Goal: Task Accomplishment & Management: Manage account settings

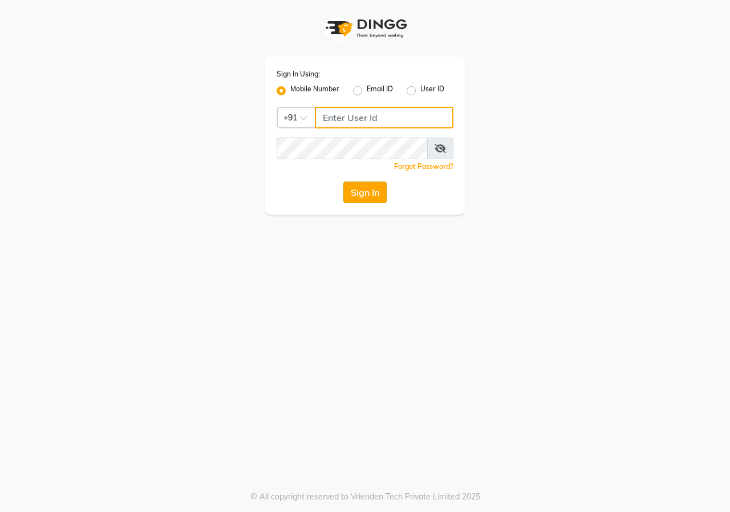
type input "9617700273"
click at [366, 193] on button "Sign In" at bounding box center [364, 192] width 43 height 22
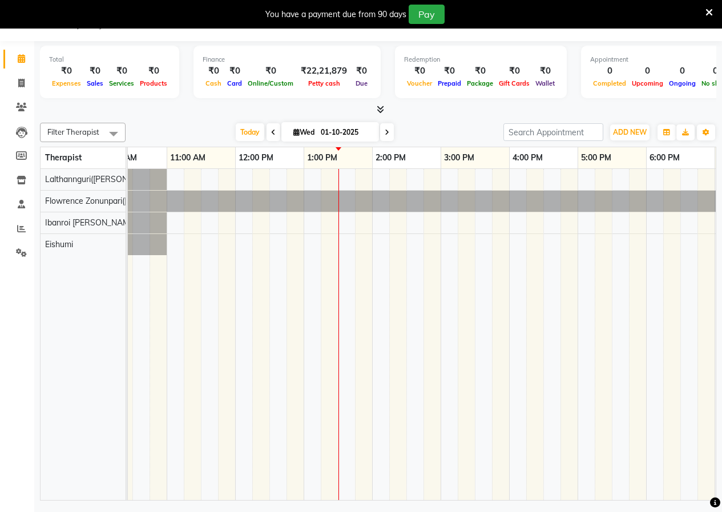
scroll to position [0, 173]
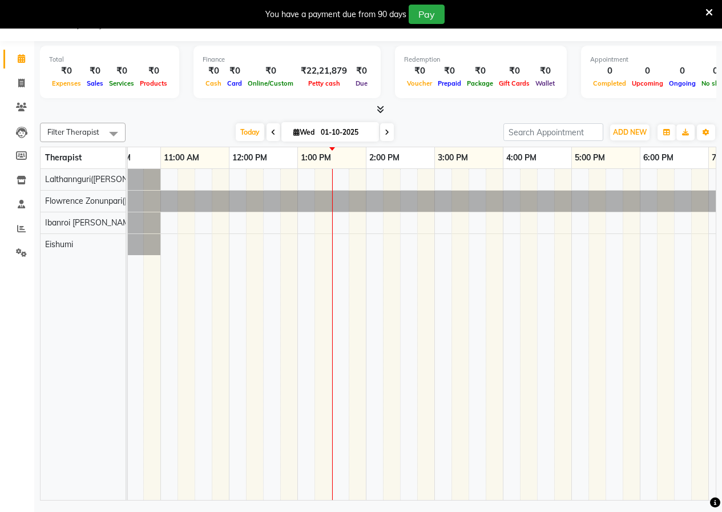
click at [712, 16] on icon at bounding box center [708, 12] width 7 height 10
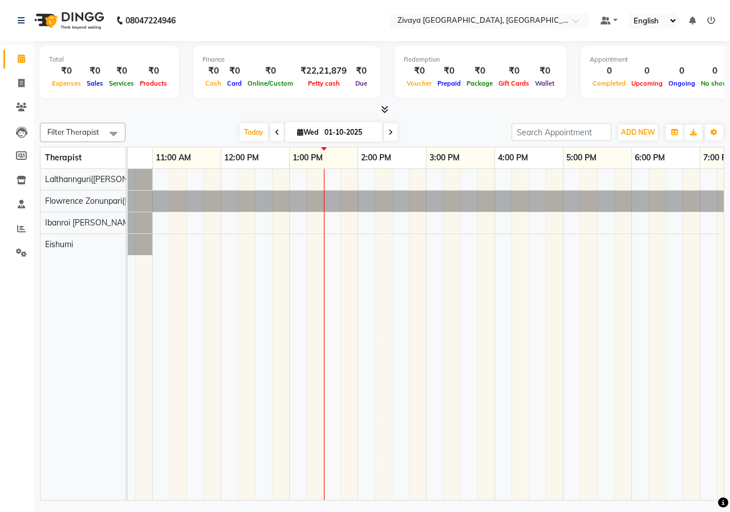
scroll to position [0, 181]
click at [298, 241] on div at bounding box center [493, 334] width 1095 height 331
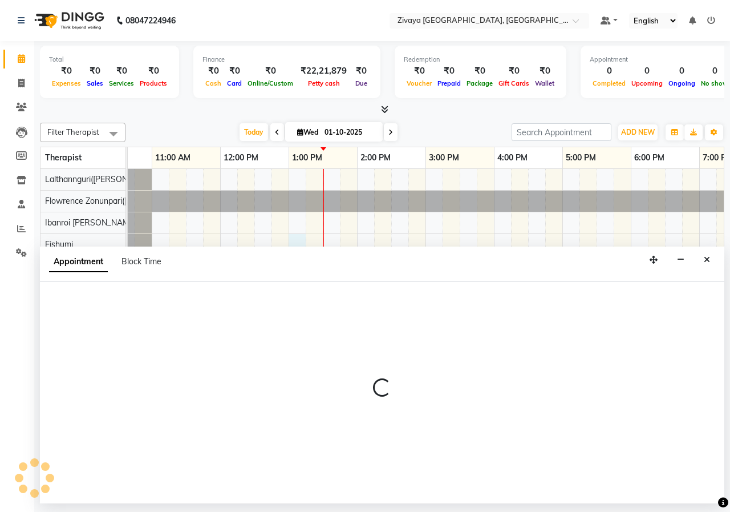
select select "79832"
select select "tentative"
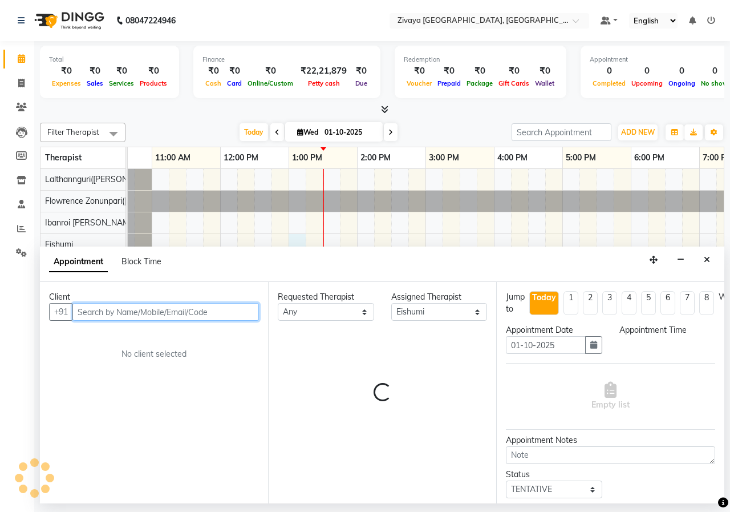
select select "780"
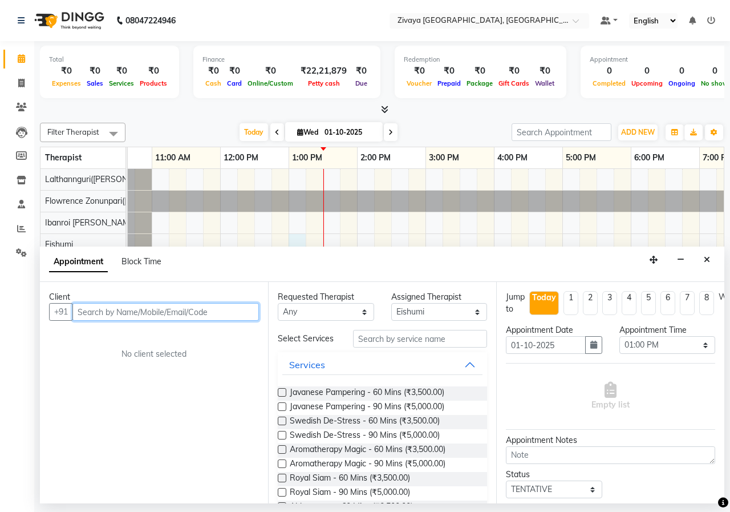
click at [202, 309] on input "text" at bounding box center [165, 312] width 187 height 18
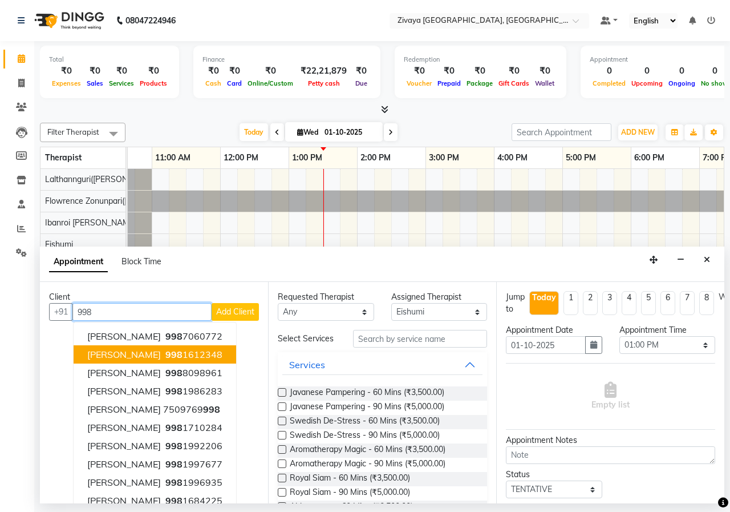
click at [196, 358] on ngb-highlight "998 1612348" at bounding box center [192, 354] width 59 height 11
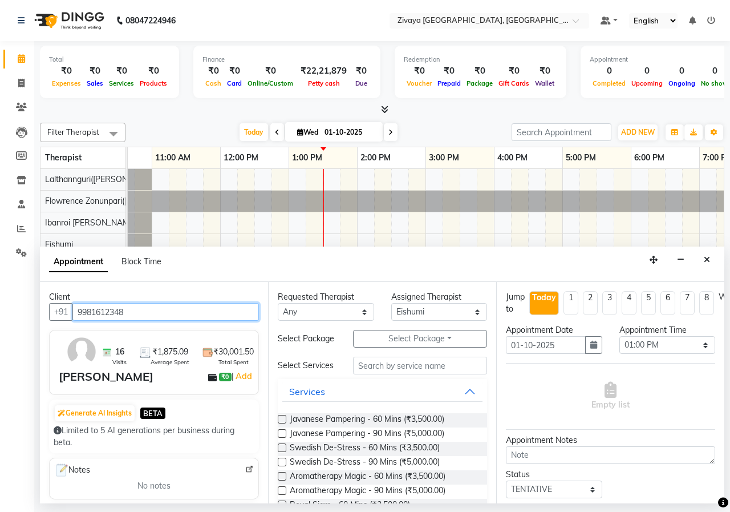
type input "9981612348"
click at [281, 423] on label at bounding box center [282, 419] width 9 height 9
click at [281, 424] on input "checkbox" at bounding box center [281, 419] width 7 height 7
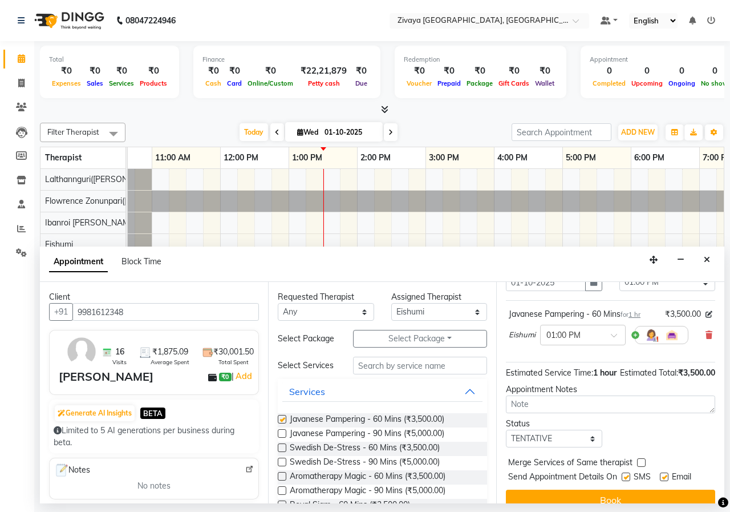
checkbox input "false"
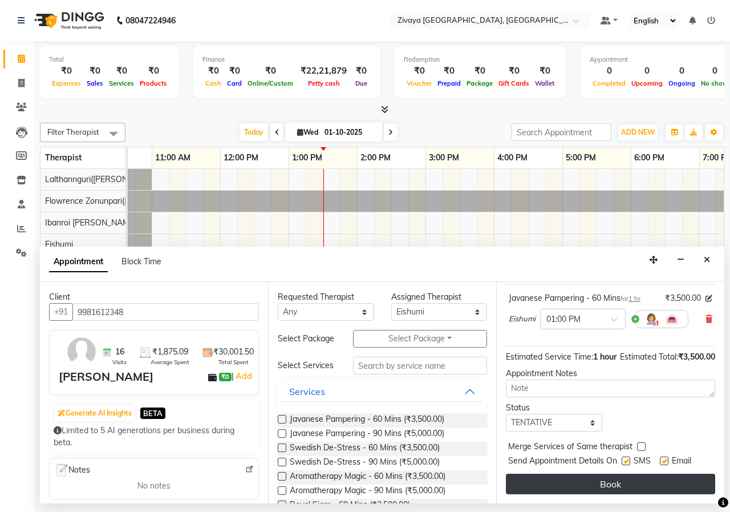
click at [588, 477] on button "Book" at bounding box center [610, 483] width 209 height 21
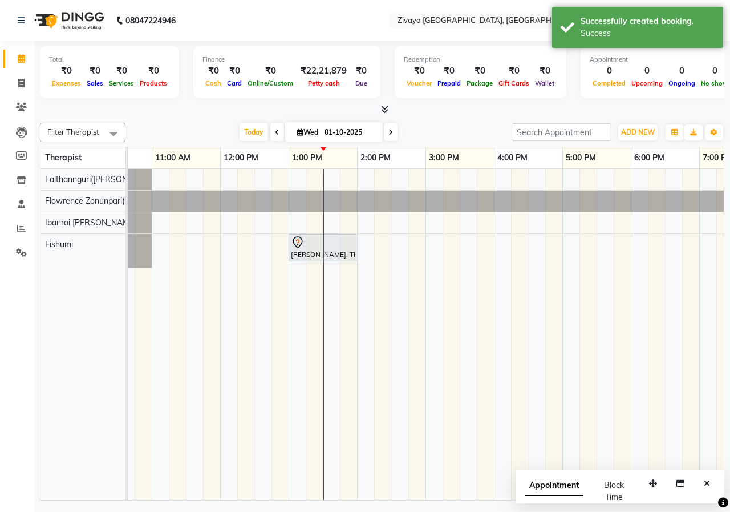
click at [551, 486] on span "Appointment" at bounding box center [554, 485] width 59 height 21
select select "tentative"
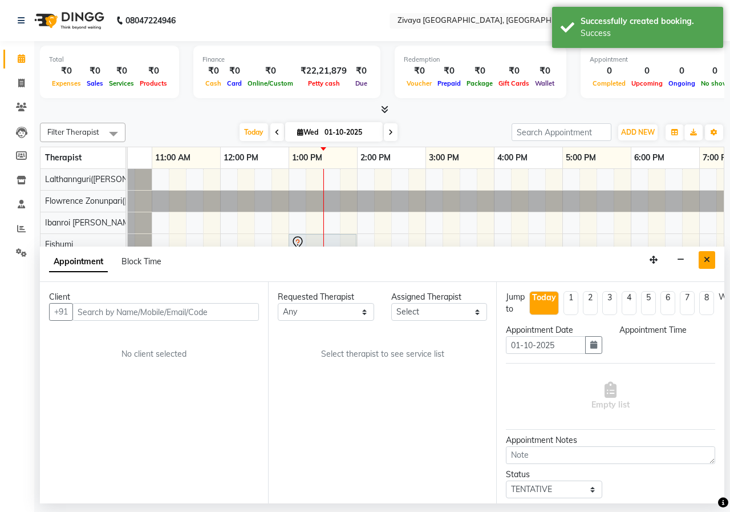
click at [709, 254] on button "Close" at bounding box center [707, 260] width 17 height 18
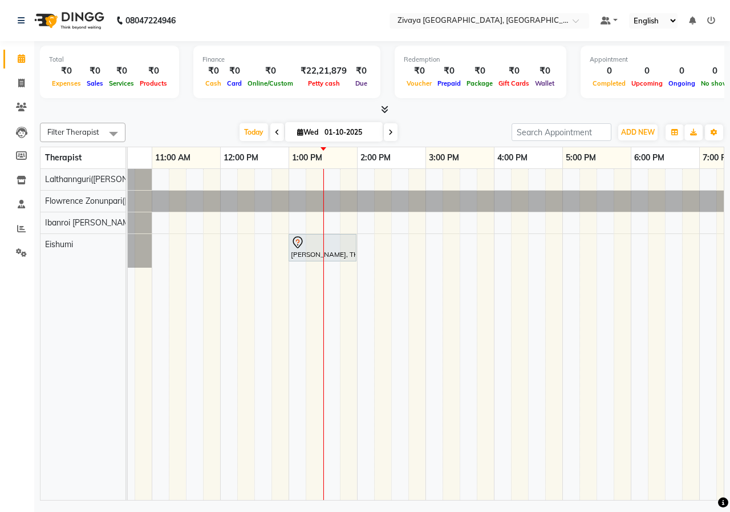
click at [279, 131] on span at bounding box center [277, 132] width 14 height 18
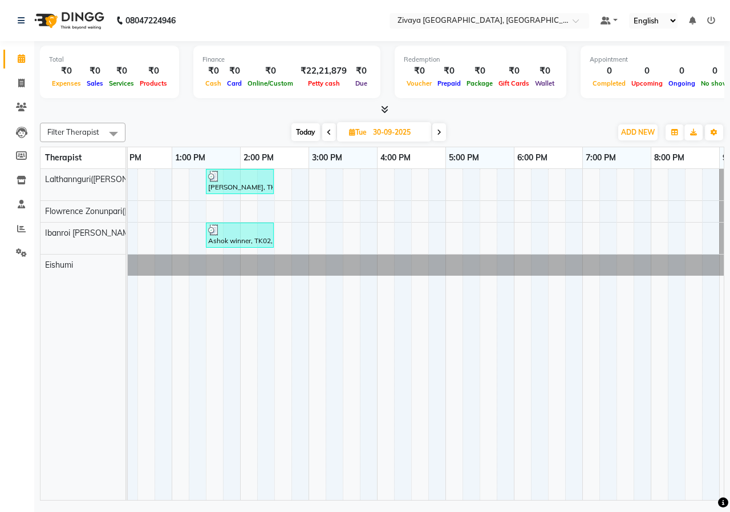
click at [439, 134] on icon at bounding box center [439, 132] width 5 height 7
type input "01-10-2025"
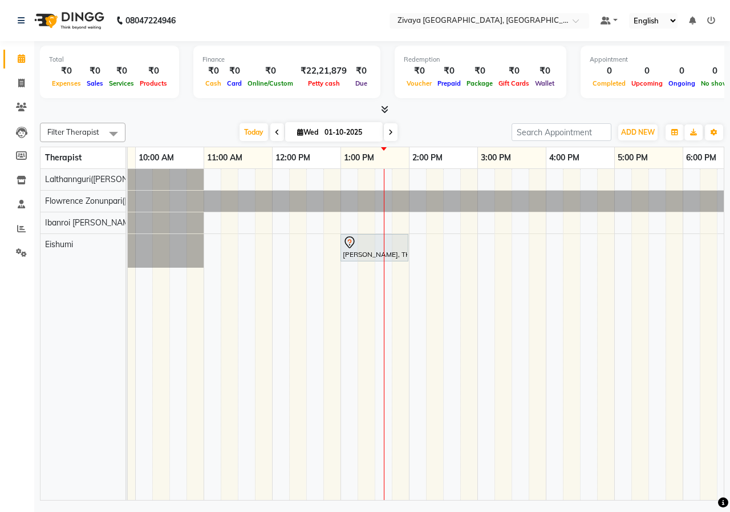
scroll to position [0, 150]
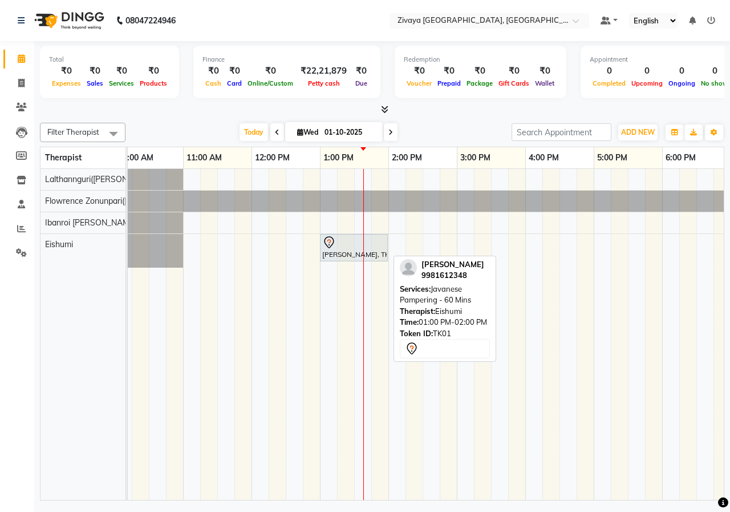
click at [343, 252] on div "[PERSON_NAME], TK01, 01:00 PM-02:00 PM, Javanese Pampering - 60 Mins" at bounding box center [354, 248] width 66 height 24
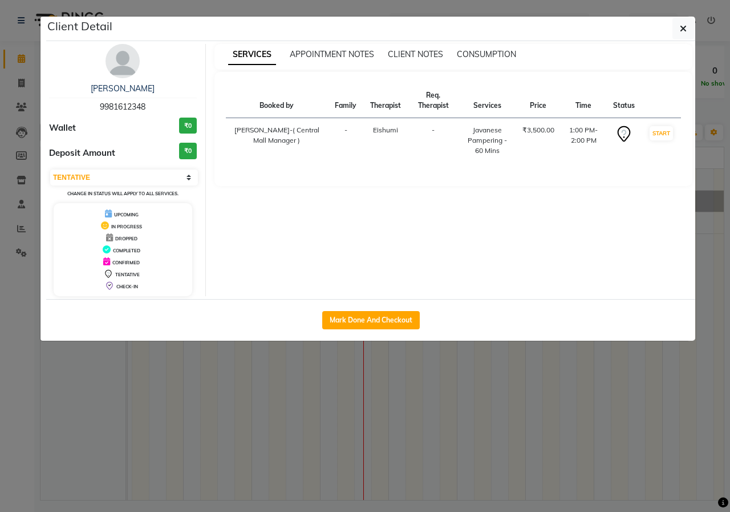
click at [673, 132] on td "START" at bounding box center [661, 140] width 39 height 45
click at [667, 131] on button "START" at bounding box center [661, 133] width 23 height 14
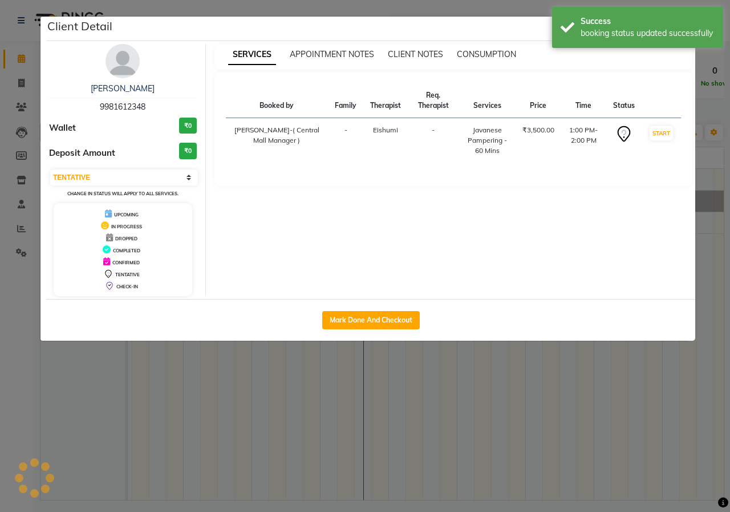
select select "1"
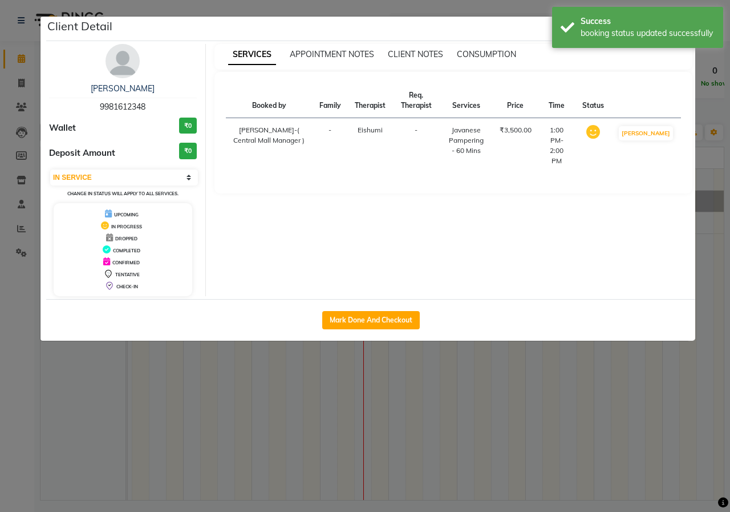
click at [528, 9] on ngb-modal-window "Client Detail [PERSON_NAME] 9981612348 Wallet ₹0 Deposit Amount ₹0 Select IN SE…" at bounding box center [365, 256] width 730 height 512
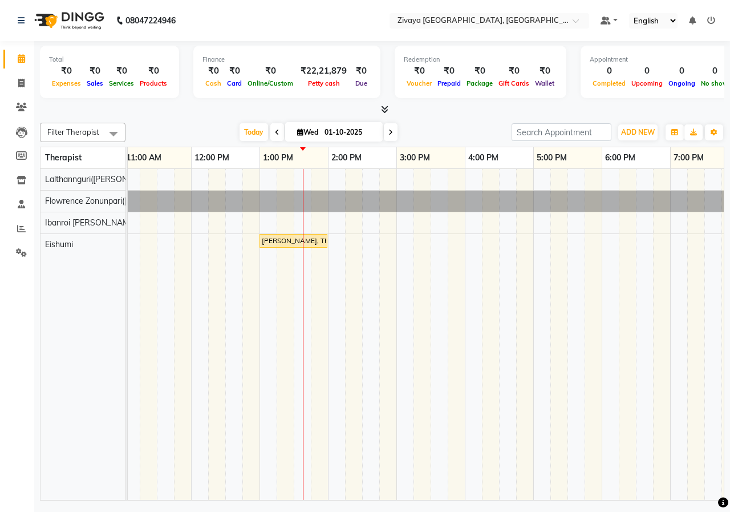
scroll to position [0, 218]
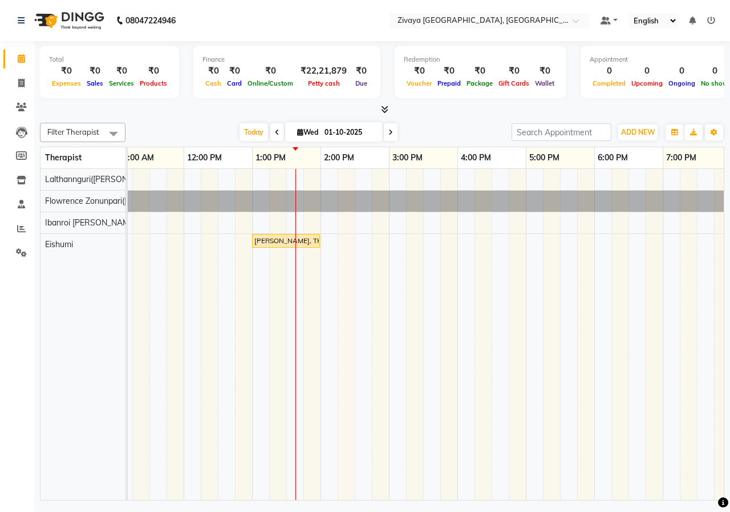
click at [459, 123] on div "Filter Therapist Select All Eishumi Flowrence Zonunpari([PERSON_NAME]) Ibanroi …" at bounding box center [382, 132] width 684 height 19
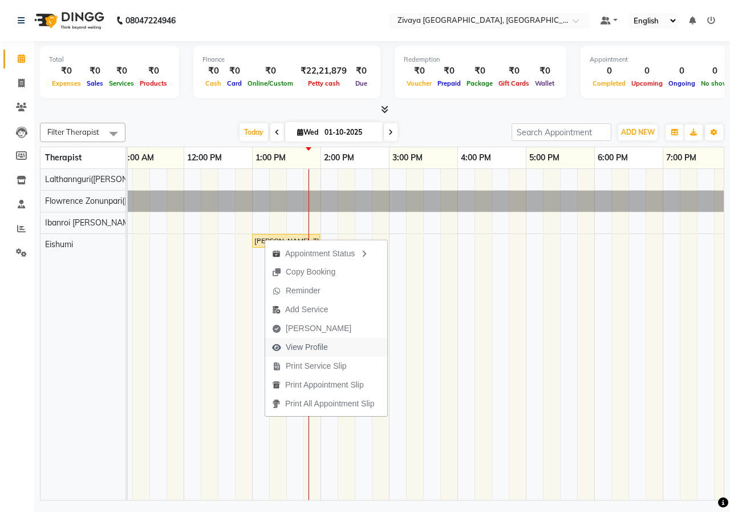
click at [310, 344] on span "View Profile" at bounding box center [307, 347] width 42 height 12
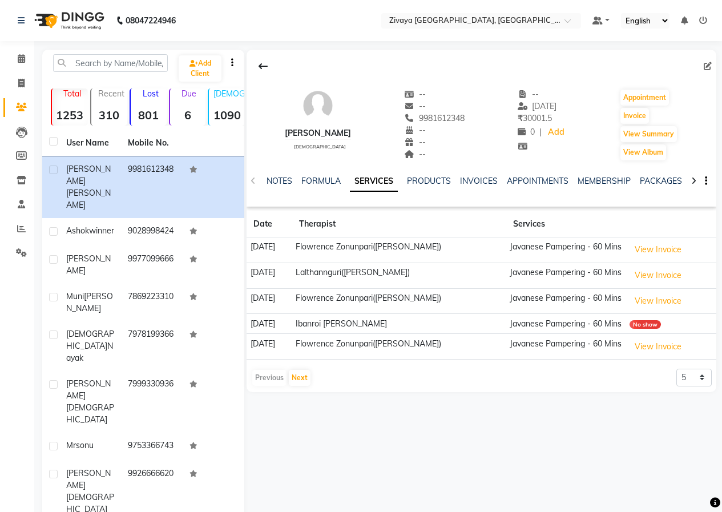
click at [71, 23] on img at bounding box center [68, 21] width 78 height 32
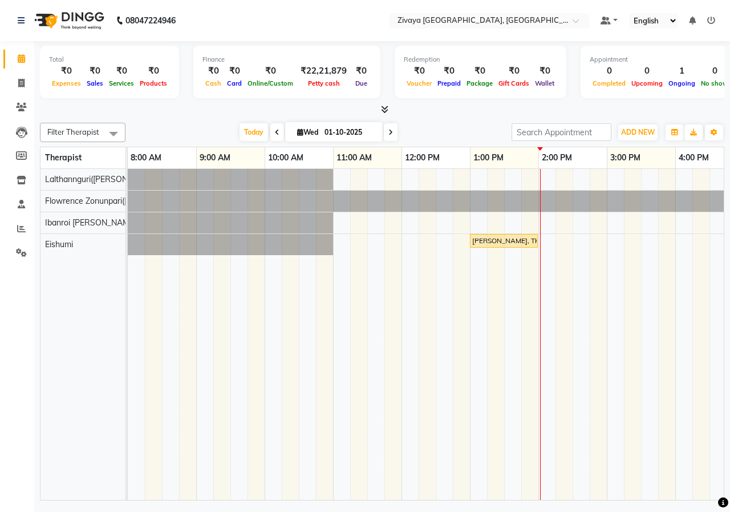
click at [333, 133] on input "01-10-2025" at bounding box center [349, 132] width 57 height 17
select select "10"
select select "2025"
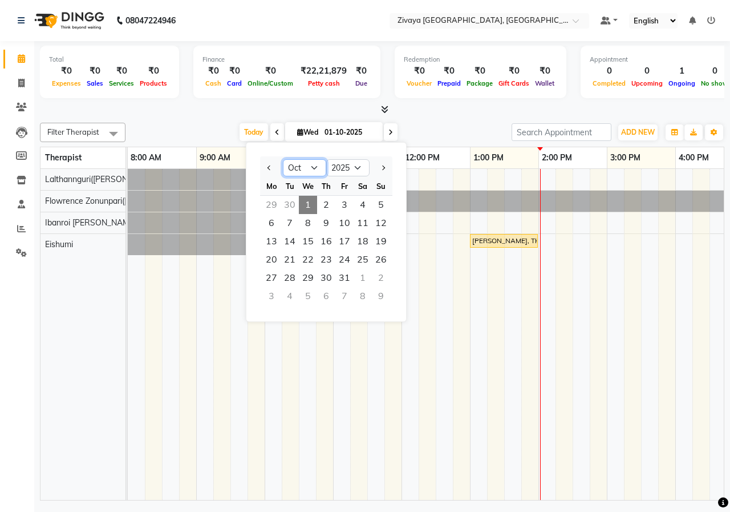
click at [310, 165] on select "Jan Feb Mar Apr May Jun [DATE] Aug Sep Oct Nov Dec" at bounding box center [304, 167] width 43 height 17
select select "9"
click at [283, 159] on select "Jan Feb Mar Apr May Jun [DATE] Aug Sep Oct Nov Dec" at bounding box center [304, 167] width 43 height 17
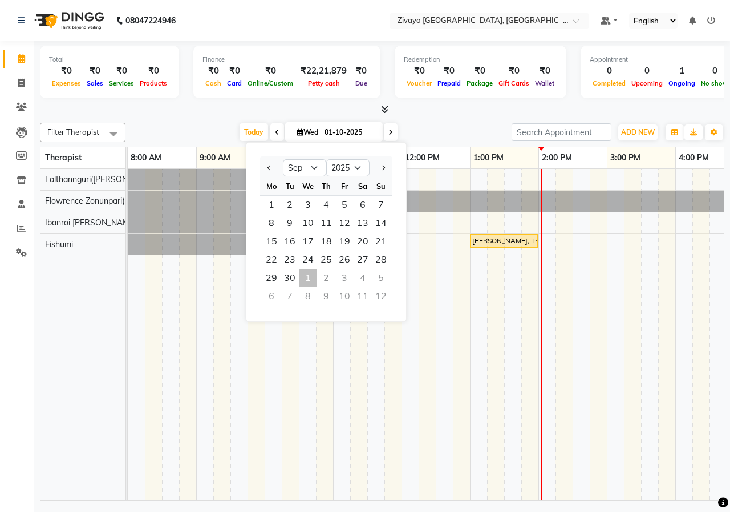
click at [266, 315] on ngb-datepicker "Jan Feb Mar Apr May Jun [DATE] Aug Sep Oct Nov [DATE] 2016 2017 2018 2019 2020 …" at bounding box center [326, 232] width 161 height 180
click at [275, 225] on span "8" at bounding box center [271, 223] width 18 height 18
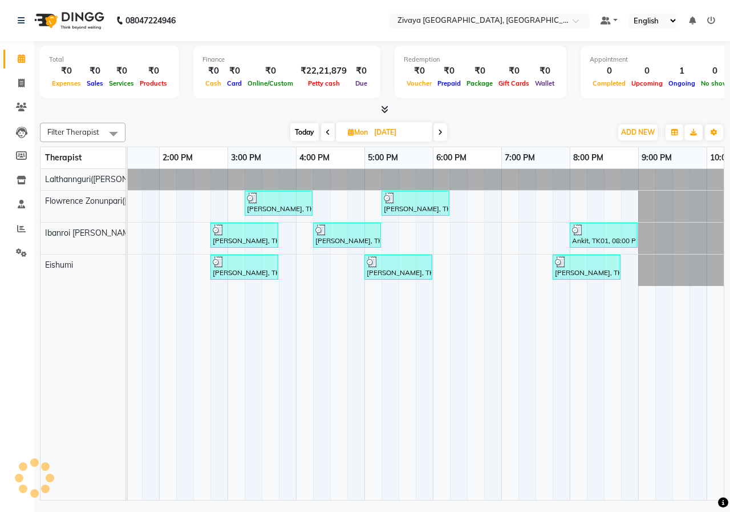
scroll to position [0, 403]
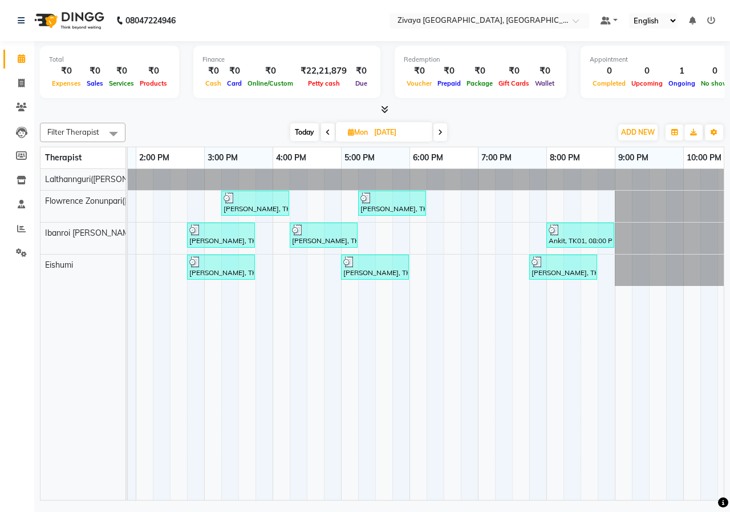
click at [444, 134] on span at bounding box center [440, 132] width 14 height 18
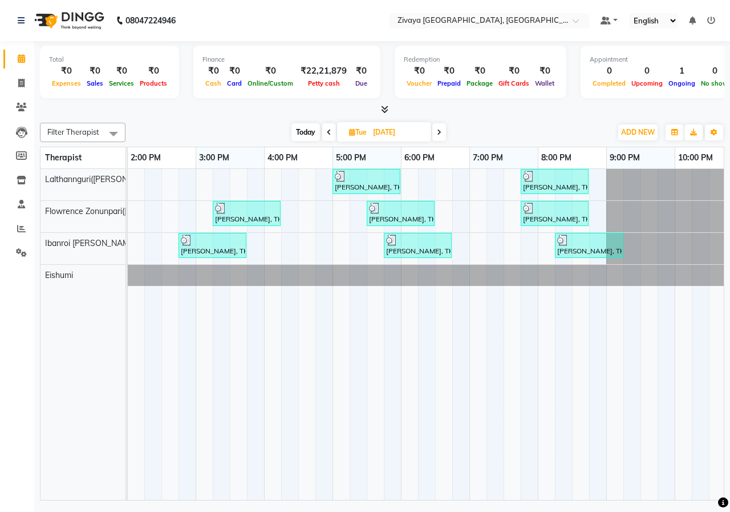
drag, startPoint x: 403, startPoint y: 489, endPoint x: 294, endPoint y: 526, distance: 115.6
click at [294, 511] on html "08047224946 Select Location × Zivaya [GEOGRAPHIC_DATA], [GEOGRAPHIC_DATA] Defau…" at bounding box center [365, 256] width 730 height 512
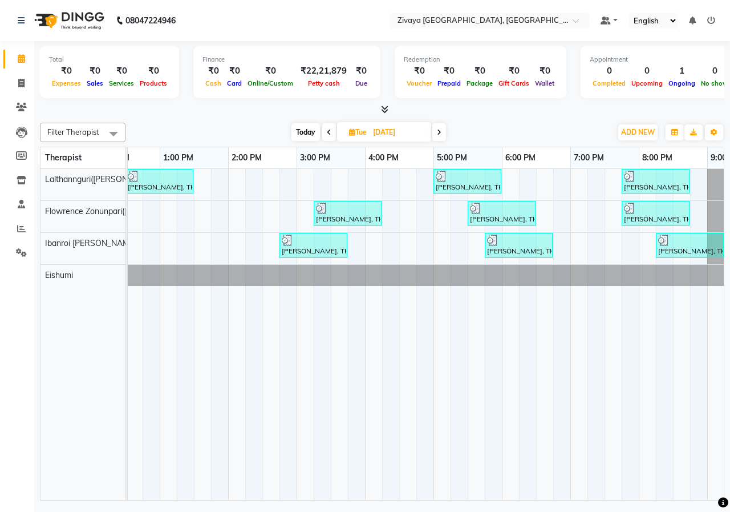
scroll to position [0, 275]
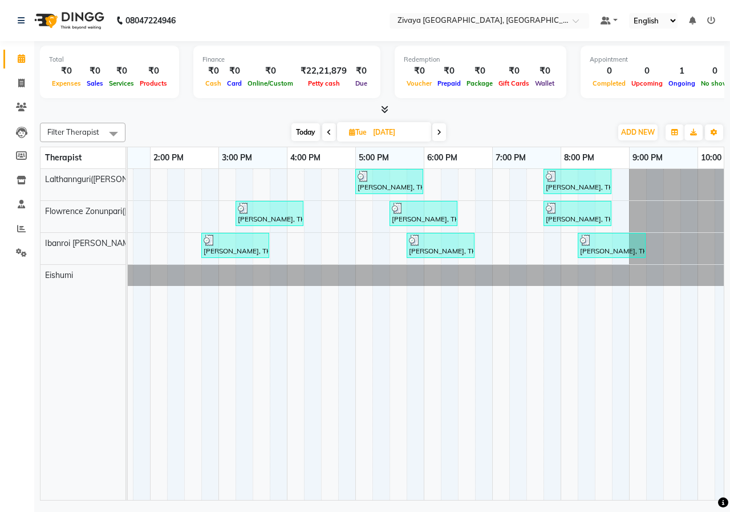
click at [439, 129] on icon at bounding box center [439, 132] width 5 height 7
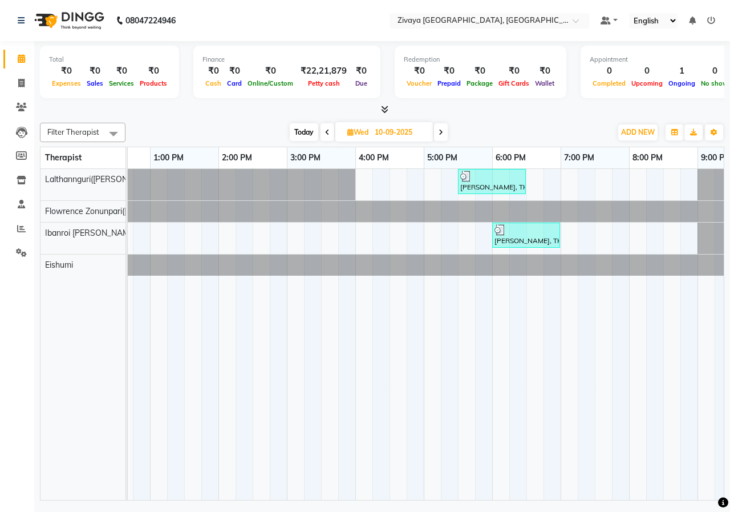
click at [441, 135] on icon at bounding box center [441, 132] width 5 height 7
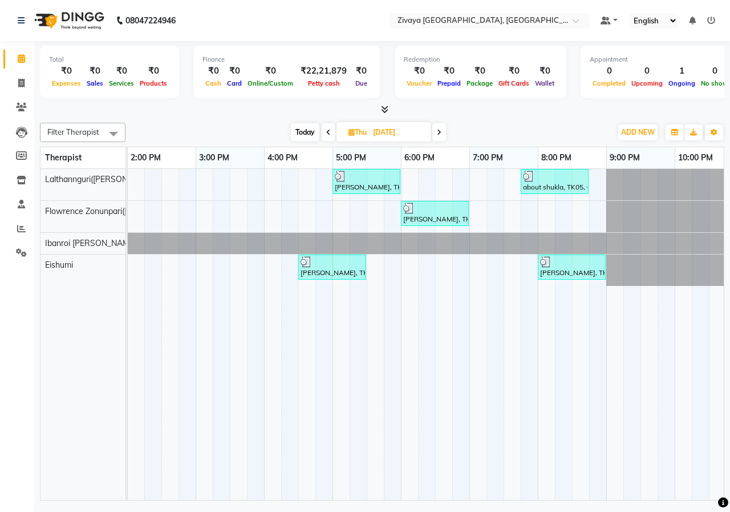
click at [443, 133] on span at bounding box center [439, 132] width 14 height 18
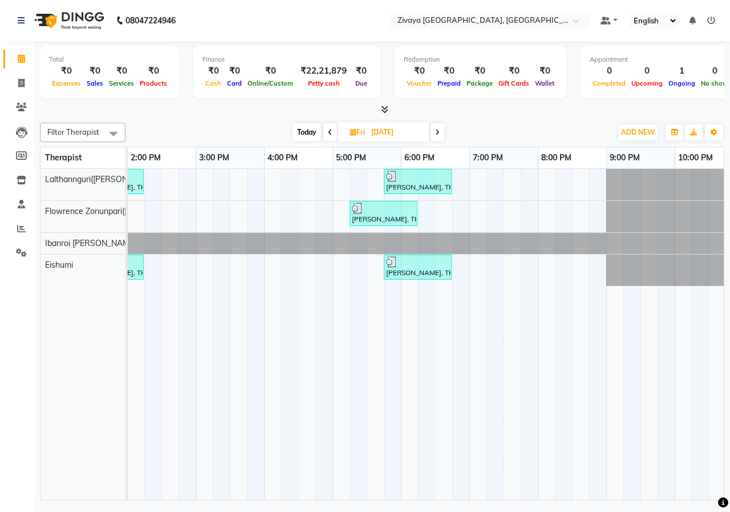
click at [443, 133] on span at bounding box center [438, 132] width 14 height 18
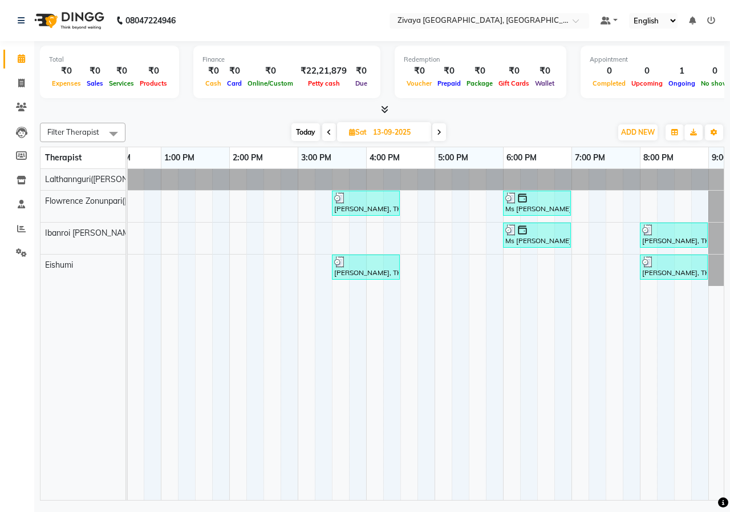
click at [439, 132] on icon at bounding box center [439, 132] width 5 height 7
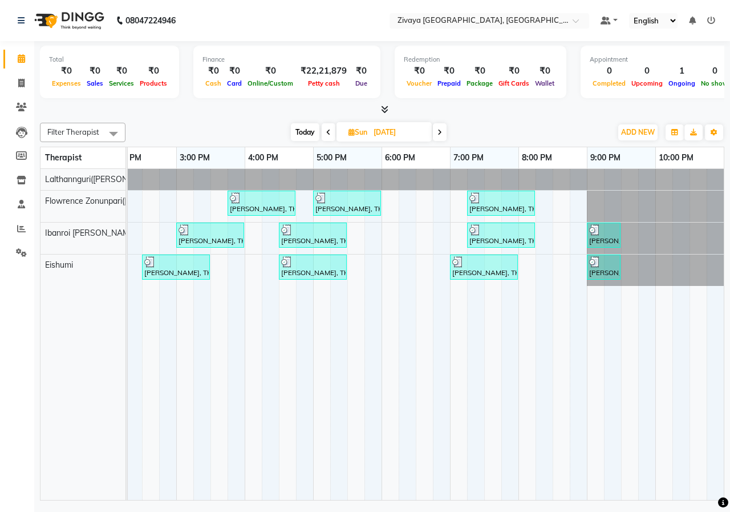
click at [440, 137] on span at bounding box center [440, 132] width 14 height 18
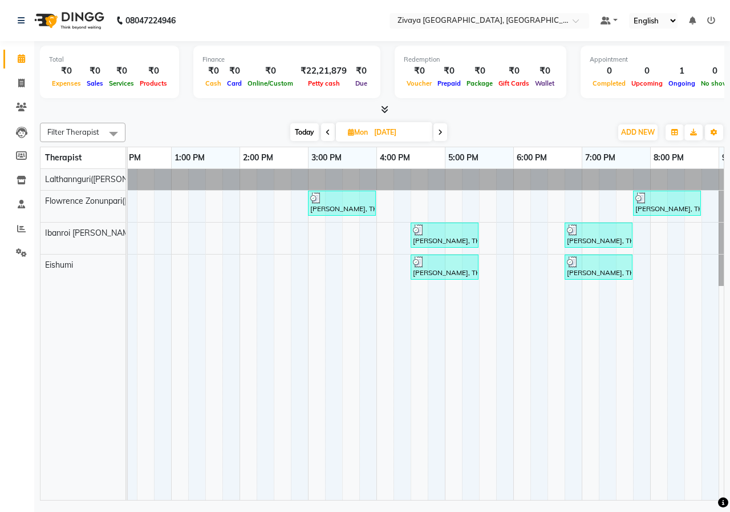
click at [437, 135] on span at bounding box center [440, 132] width 14 height 18
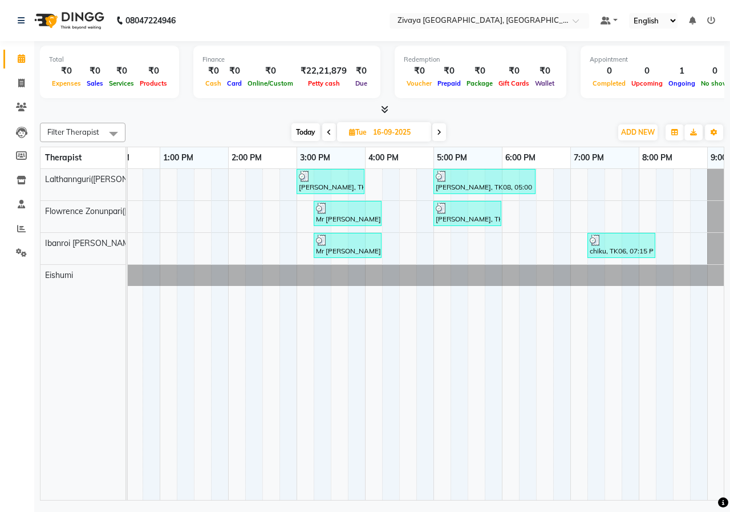
click at [437, 131] on icon at bounding box center [439, 132] width 5 height 7
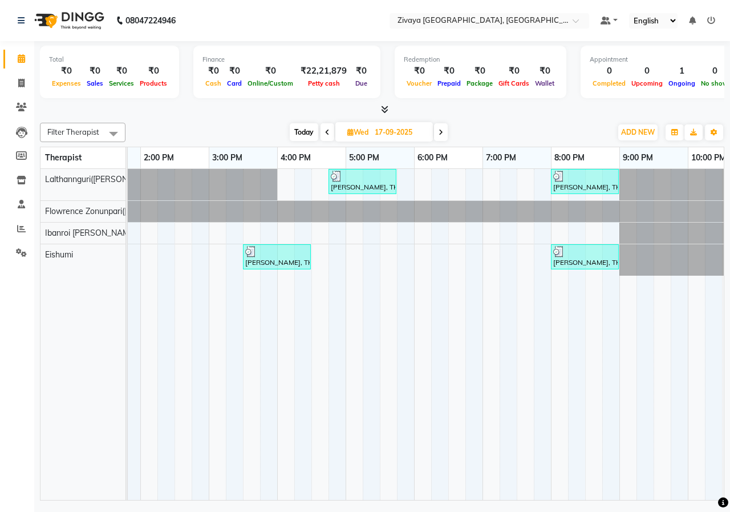
click at [441, 133] on icon at bounding box center [441, 132] width 5 height 7
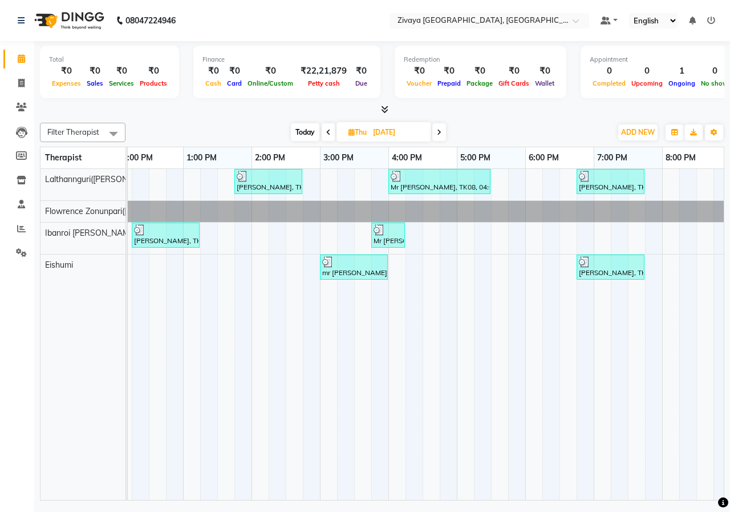
click at [440, 133] on icon at bounding box center [439, 132] width 5 height 7
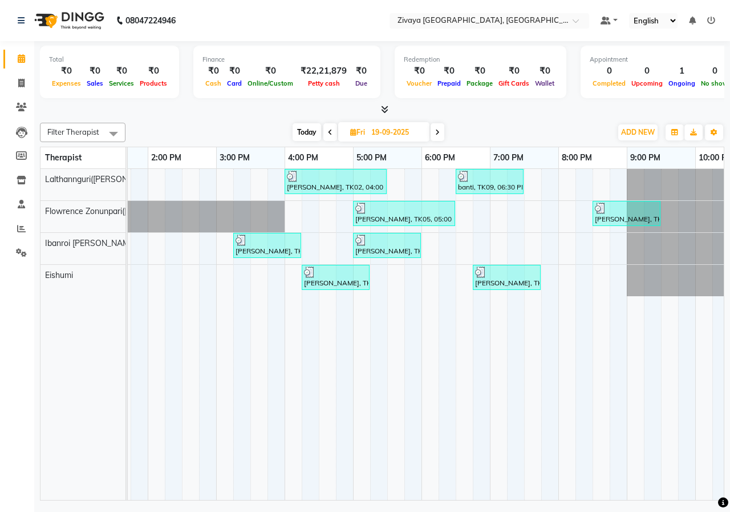
click at [440, 129] on icon at bounding box center [437, 132] width 5 height 7
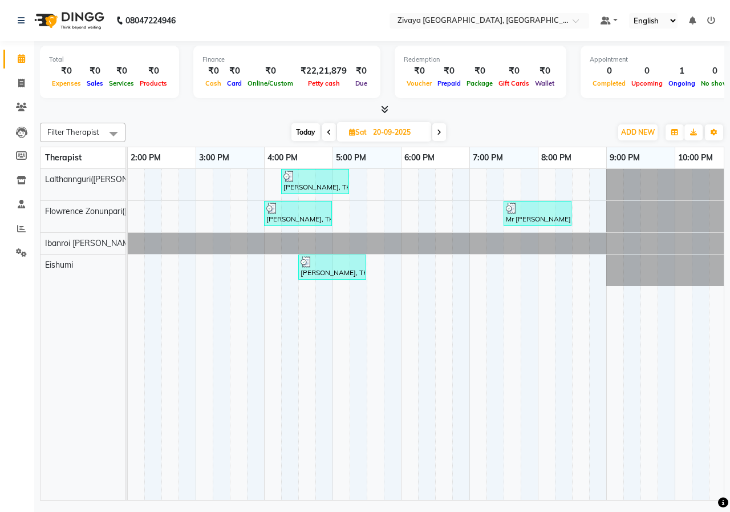
click at [440, 129] on icon at bounding box center [439, 132] width 5 height 7
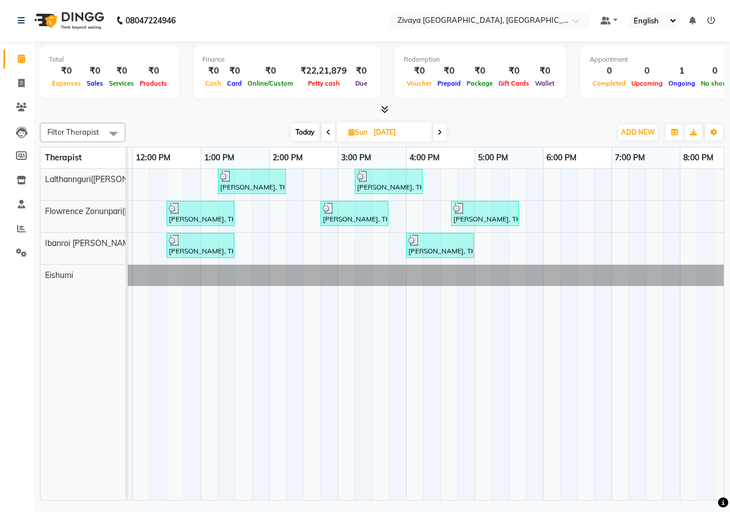
click at [437, 133] on icon at bounding box center [439, 132] width 5 height 7
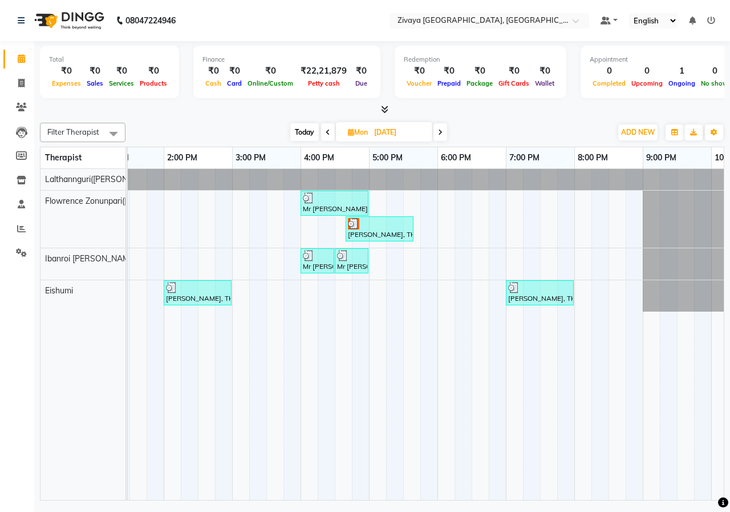
click at [441, 135] on icon at bounding box center [440, 132] width 5 height 7
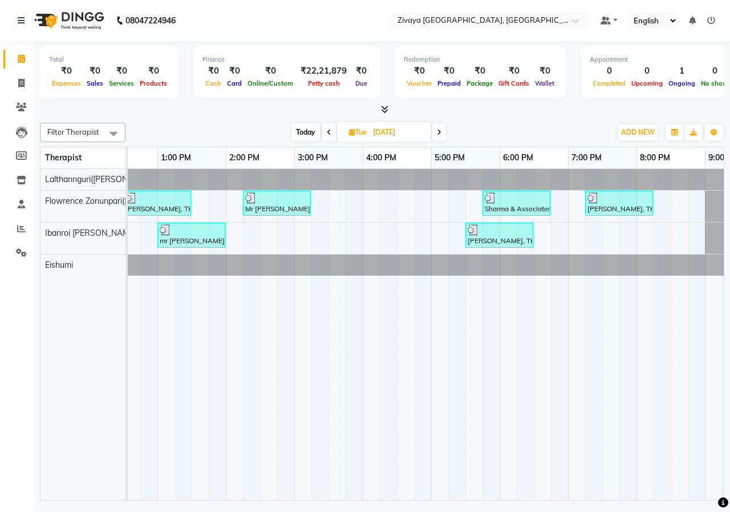
click at [440, 135] on icon at bounding box center [439, 132] width 5 height 7
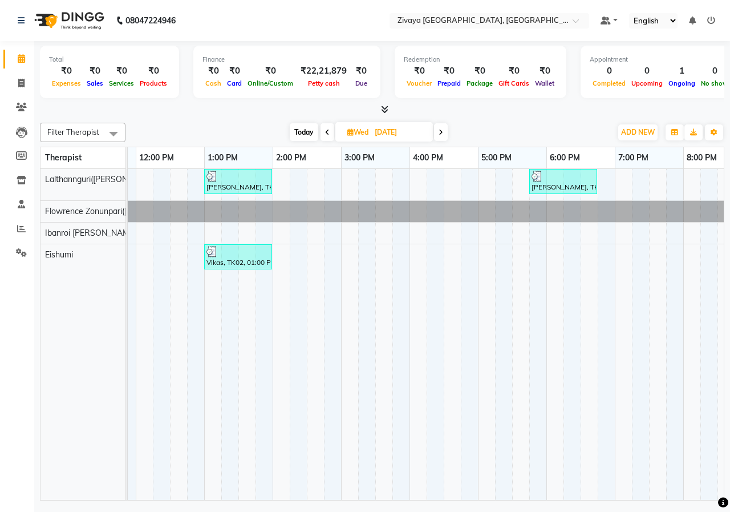
click at [439, 129] on span at bounding box center [441, 132] width 14 height 18
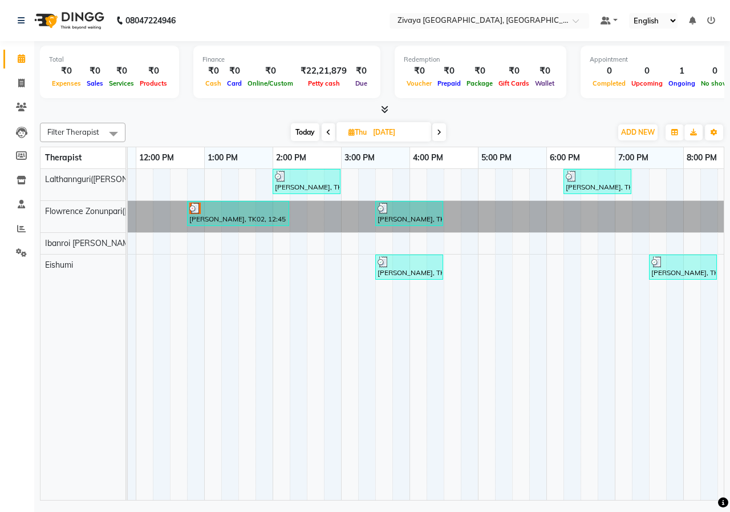
click at [436, 123] on div "Filter Therapist Select All Eishumi Flowrence Zonunpari([PERSON_NAME]) Ibanroi …" at bounding box center [382, 132] width 684 height 19
click at [441, 132] on icon at bounding box center [439, 132] width 5 height 7
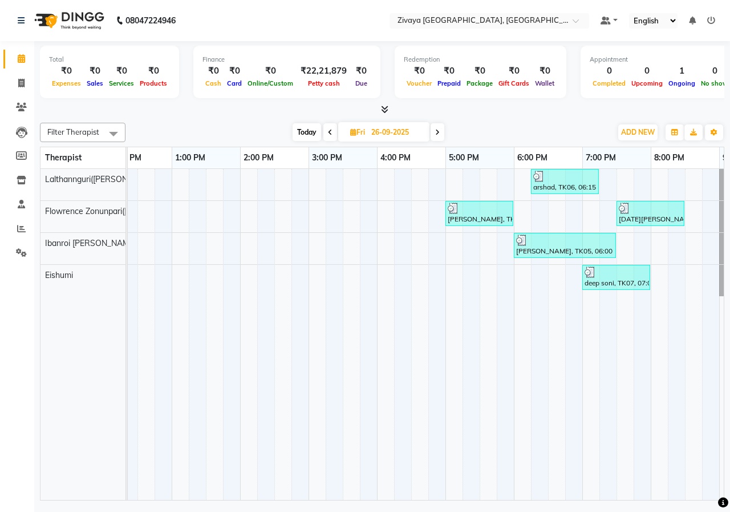
click at [437, 134] on icon at bounding box center [437, 132] width 5 height 7
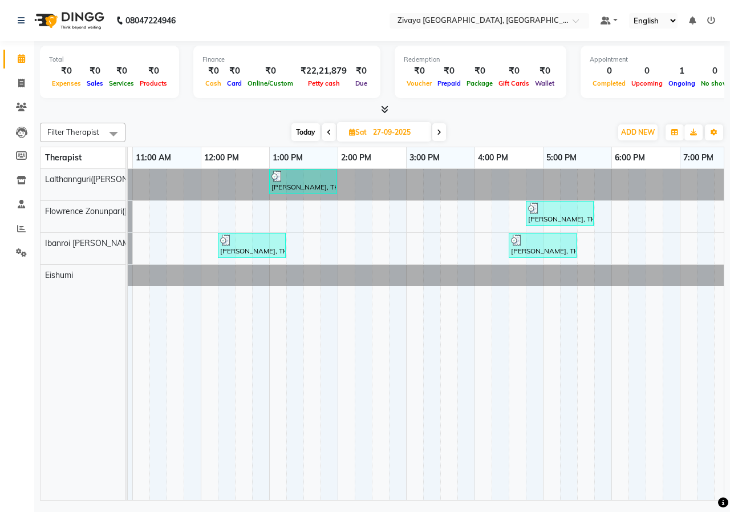
click at [443, 139] on span at bounding box center [439, 132] width 14 height 18
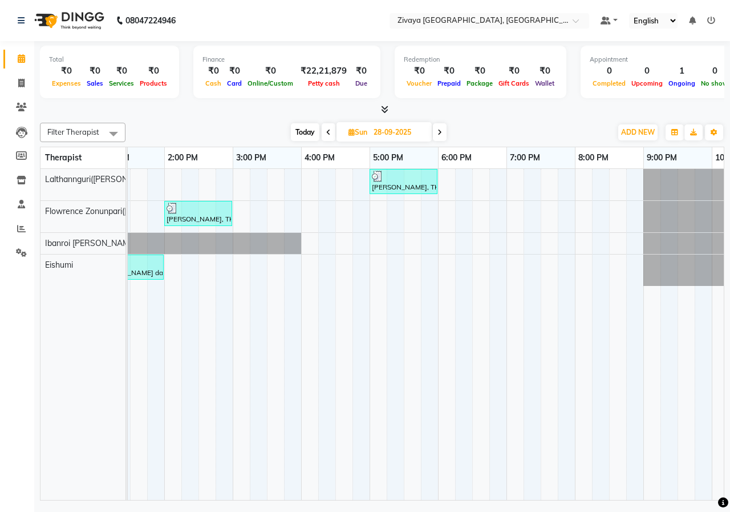
click at [439, 132] on icon at bounding box center [439, 132] width 5 height 7
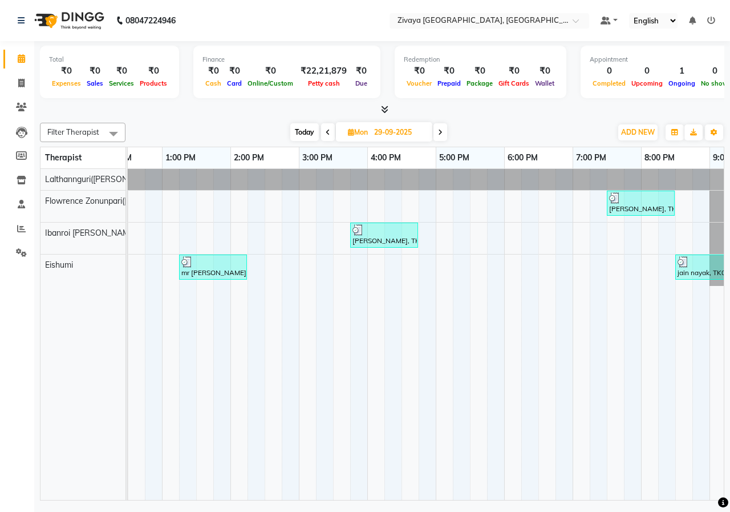
click at [440, 131] on icon at bounding box center [440, 132] width 5 height 7
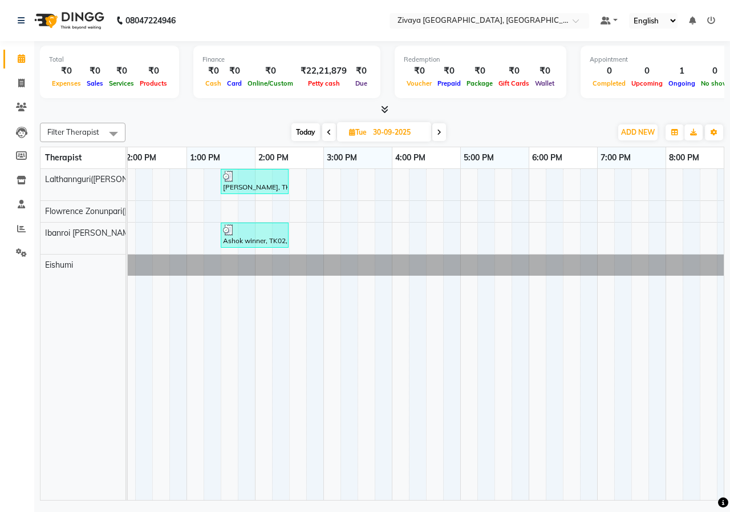
click at [441, 132] on icon at bounding box center [439, 132] width 5 height 7
type input "01-10-2025"
